Goal: Complete application form

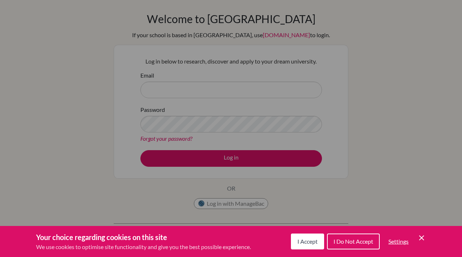
click at [114, 81] on div "Cookie Preferences" at bounding box center [231, 128] width 462 height 257
click at [356, 246] on button "I Do Not Accept" at bounding box center [353, 242] width 53 height 16
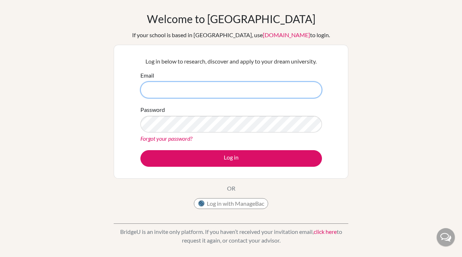
click at [193, 93] on input "Email" at bounding box center [232, 90] width 182 height 17
type input "hrithikpeddireddy@gmail.com"
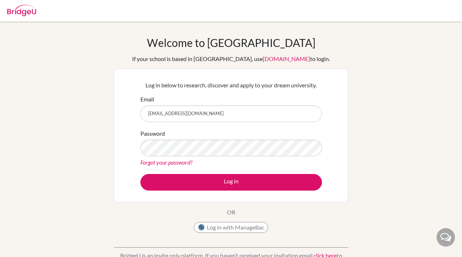
click at [26, 8] on img at bounding box center [21, 11] width 29 height 12
click at [20, 14] on img at bounding box center [21, 11] width 29 height 12
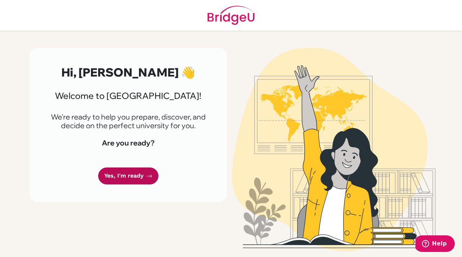
click at [137, 174] on link "Yes, I'm ready" at bounding box center [128, 176] width 60 height 17
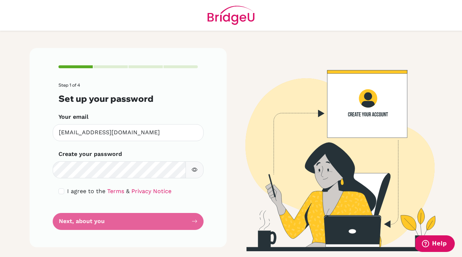
click at [198, 173] on button "button" at bounding box center [195, 170] width 18 height 17
click at [60, 192] on input "checkbox" at bounding box center [62, 192] width 6 height 6
checkbox input "true"
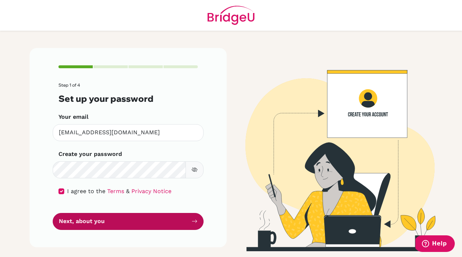
click at [79, 219] on button "Next, about you" at bounding box center [128, 221] width 151 height 17
